Goal: Find specific page/section: Find specific page/section

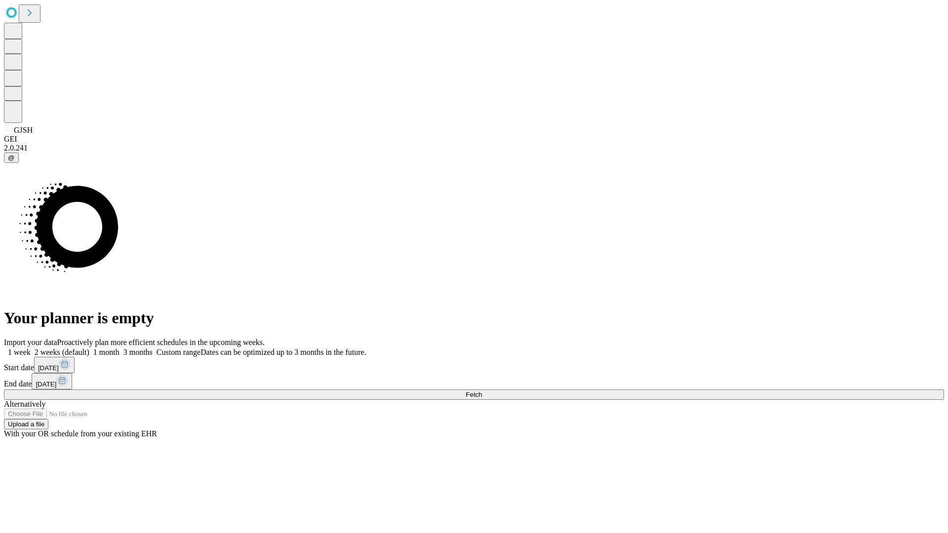
click at [482, 391] on span "Fetch" at bounding box center [473, 394] width 16 height 7
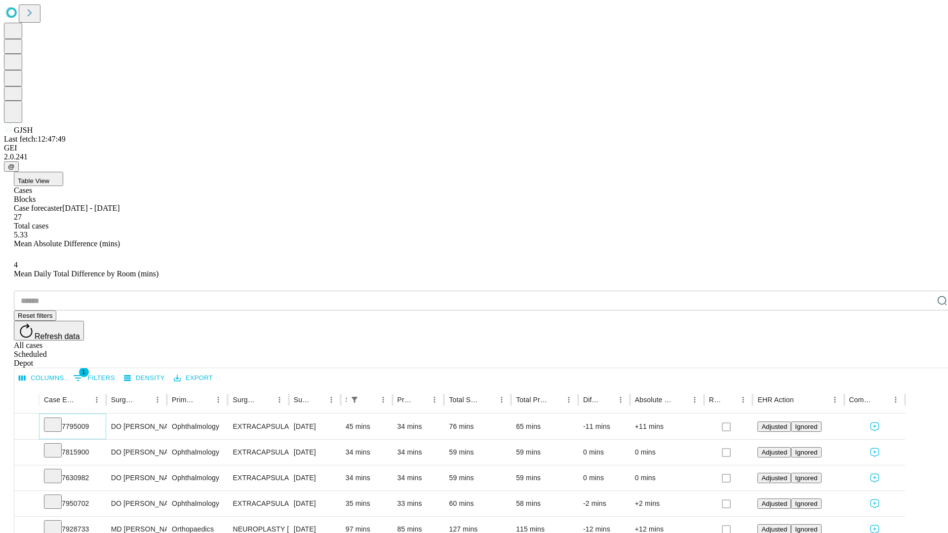
click at [58, 419] on icon at bounding box center [53, 424] width 10 height 10
